Goal: Task Accomplishment & Management: Manage account settings

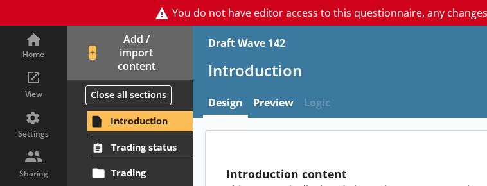
type textarea "x"
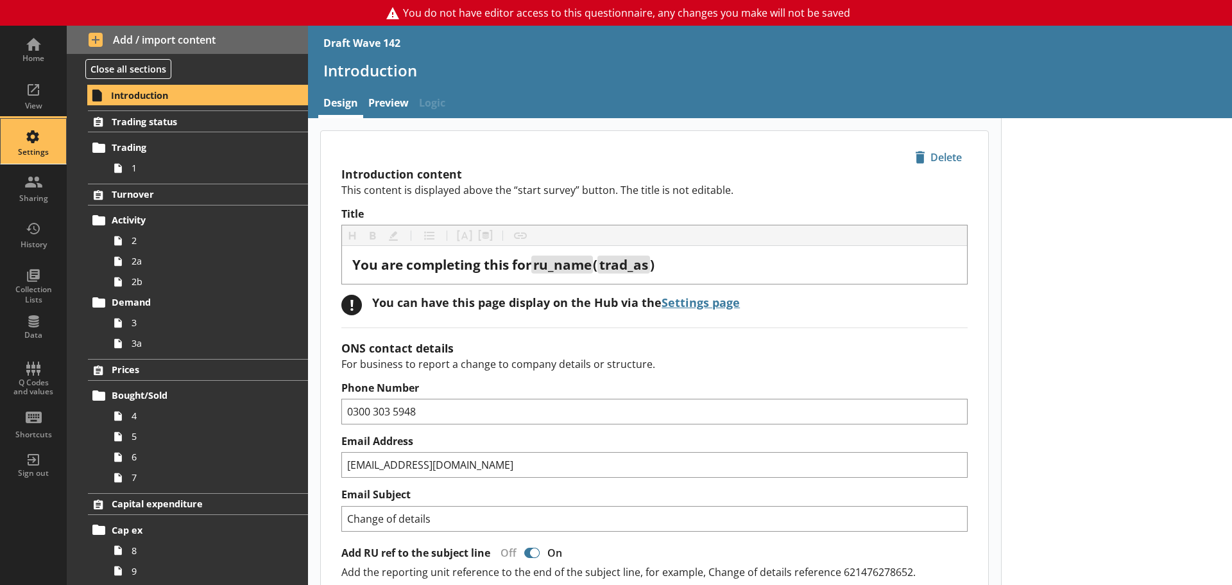
click at [33, 148] on div "Settings" at bounding box center [33, 152] width 45 height 10
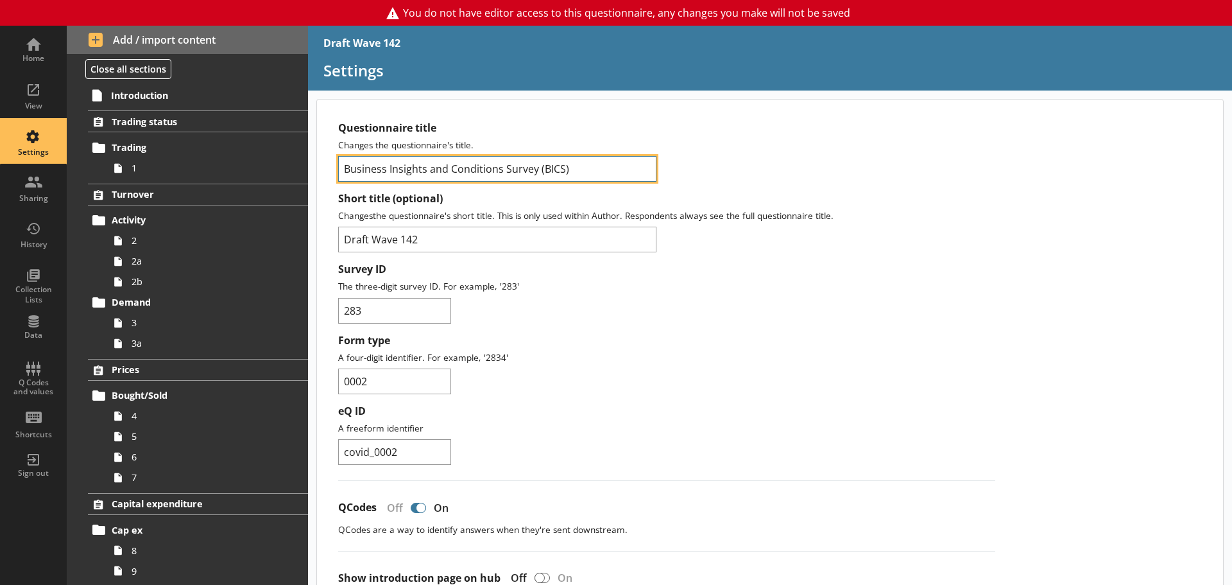
drag, startPoint x: 592, startPoint y: 168, endPoint x: 334, endPoint y: 171, distance: 258.0
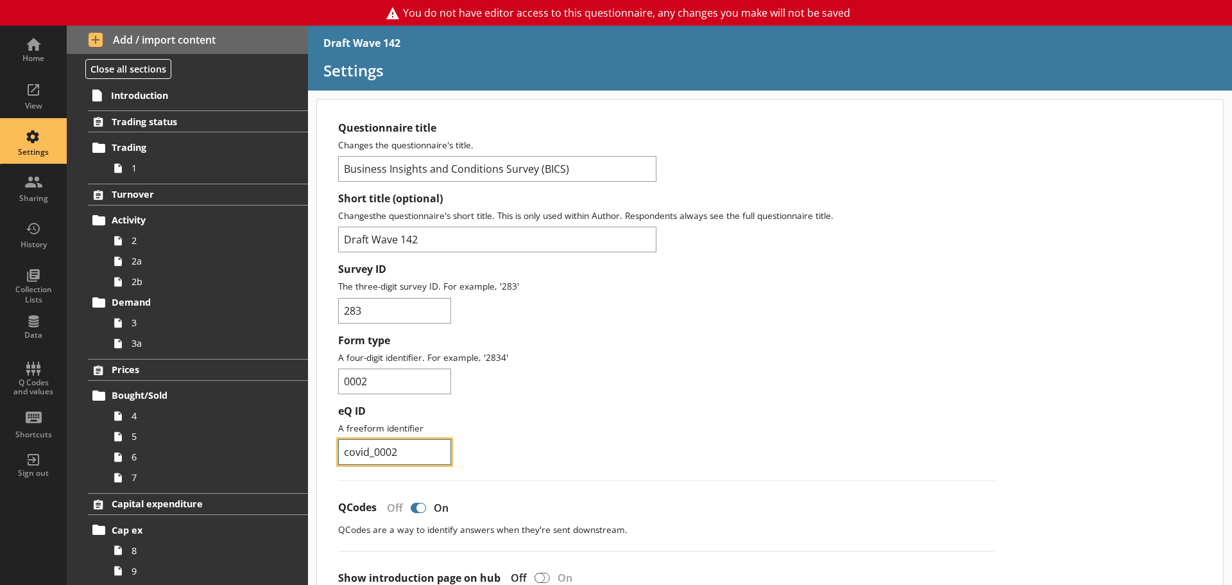
drag, startPoint x: 365, startPoint y: 452, endPoint x: 329, endPoint y: 449, distance: 36.7
drag, startPoint x: 387, startPoint y: 381, endPoint x: 305, endPoint y: 379, distance: 82.2
click at [305, 379] on div "Home View Settings Sharing History Collection Lists Data Q Codes and values Sho…" at bounding box center [616, 305] width 1232 height 559
drag, startPoint x: 376, startPoint y: 308, endPoint x: 331, endPoint y: 307, distance: 45.6
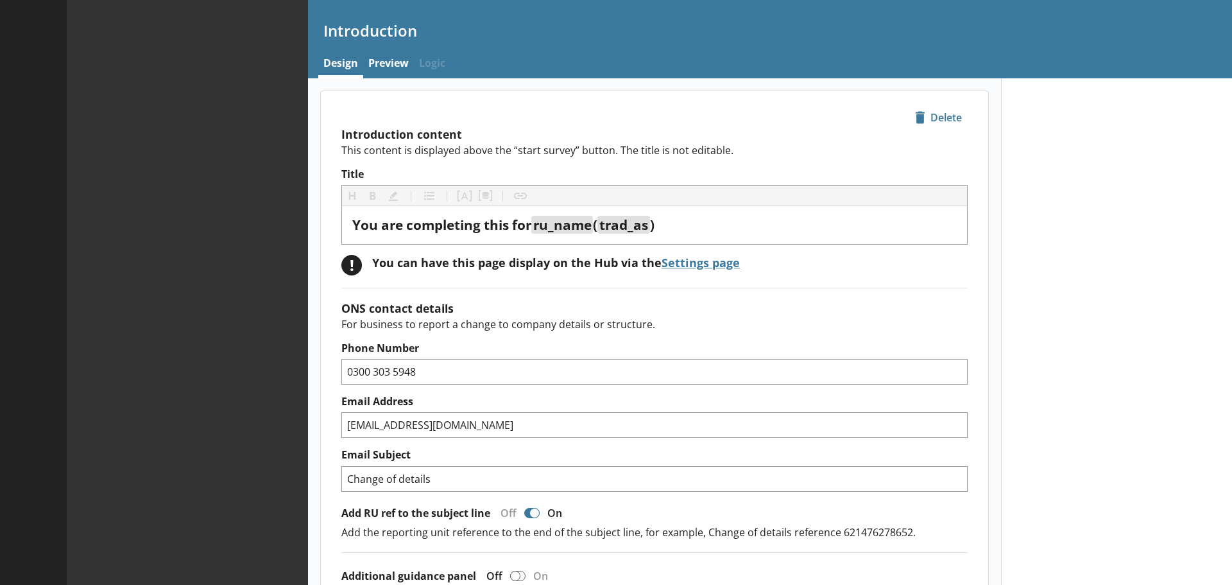
type textarea "x"
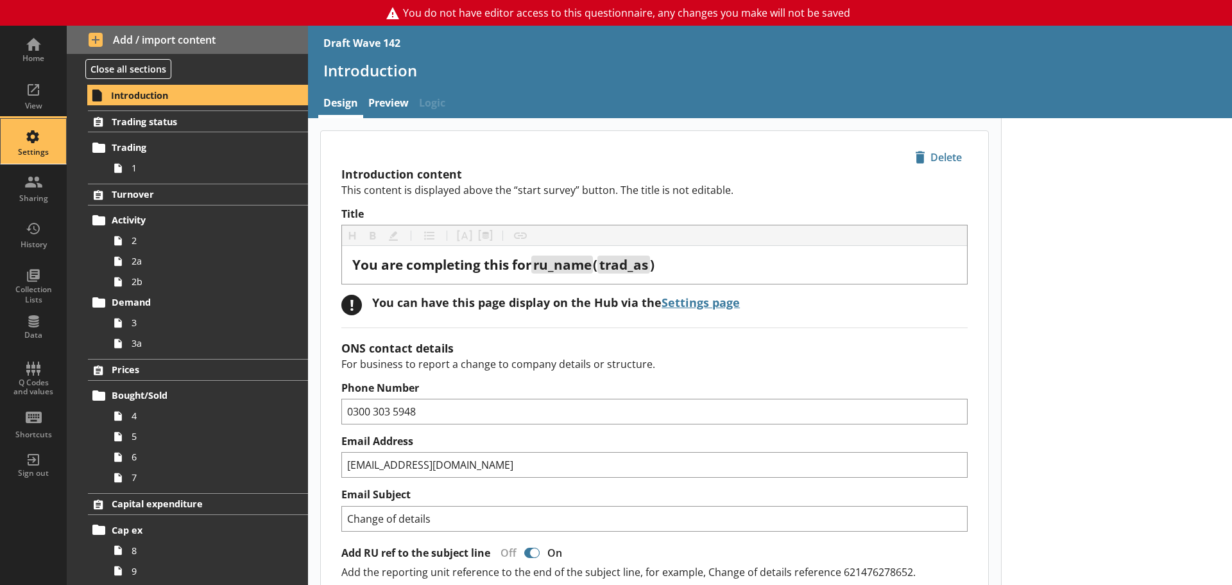
click at [38, 146] on div "Settings" at bounding box center [33, 141] width 45 height 45
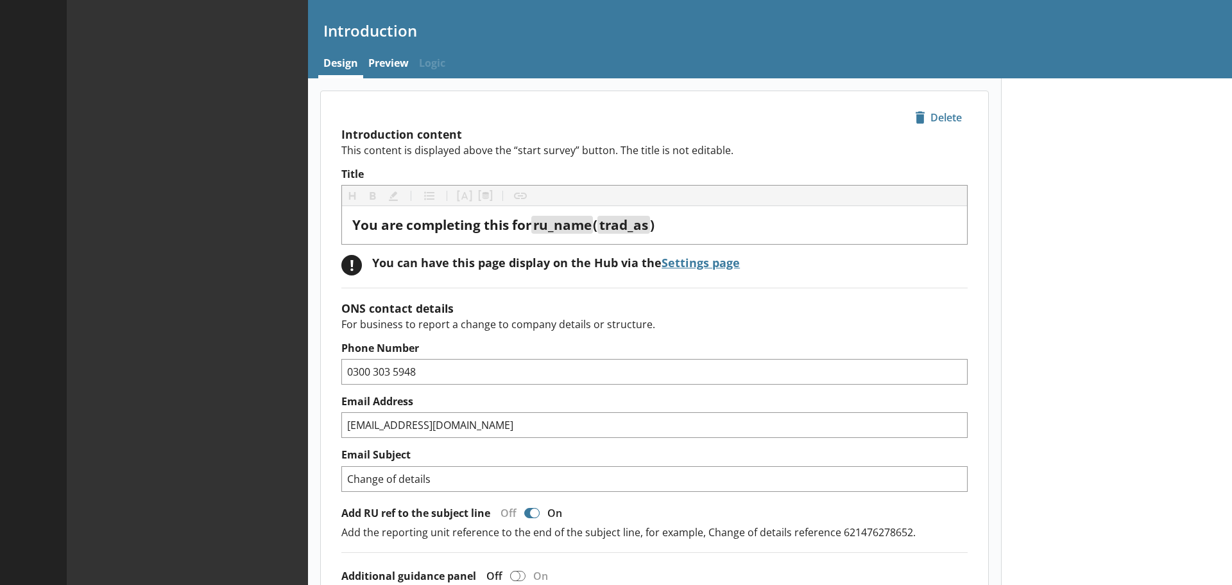
type textarea "x"
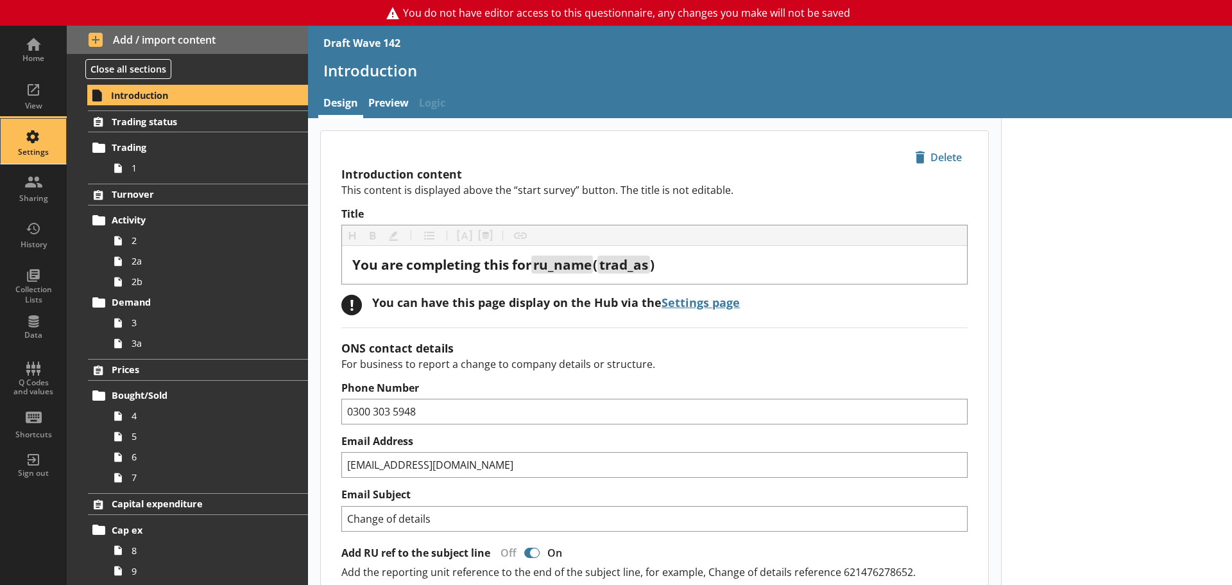
click at [35, 148] on div "Settings" at bounding box center [33, 152] width 45 height 10
